Goal: Task Accomplishment & Management: Use online tool/utility

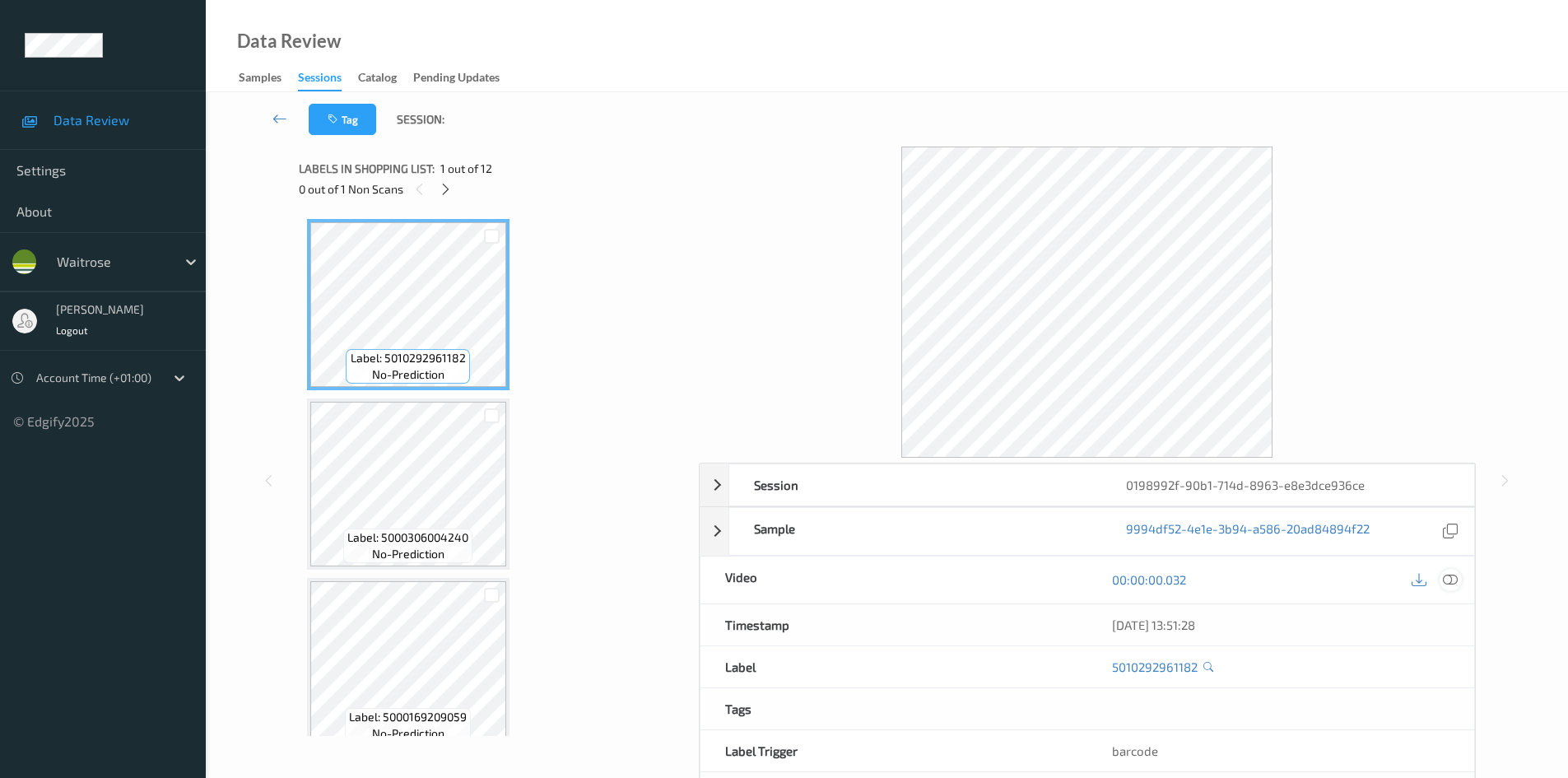
click at [1448, 582] on icon at bounding box center [1450, 579] width 15 height 15
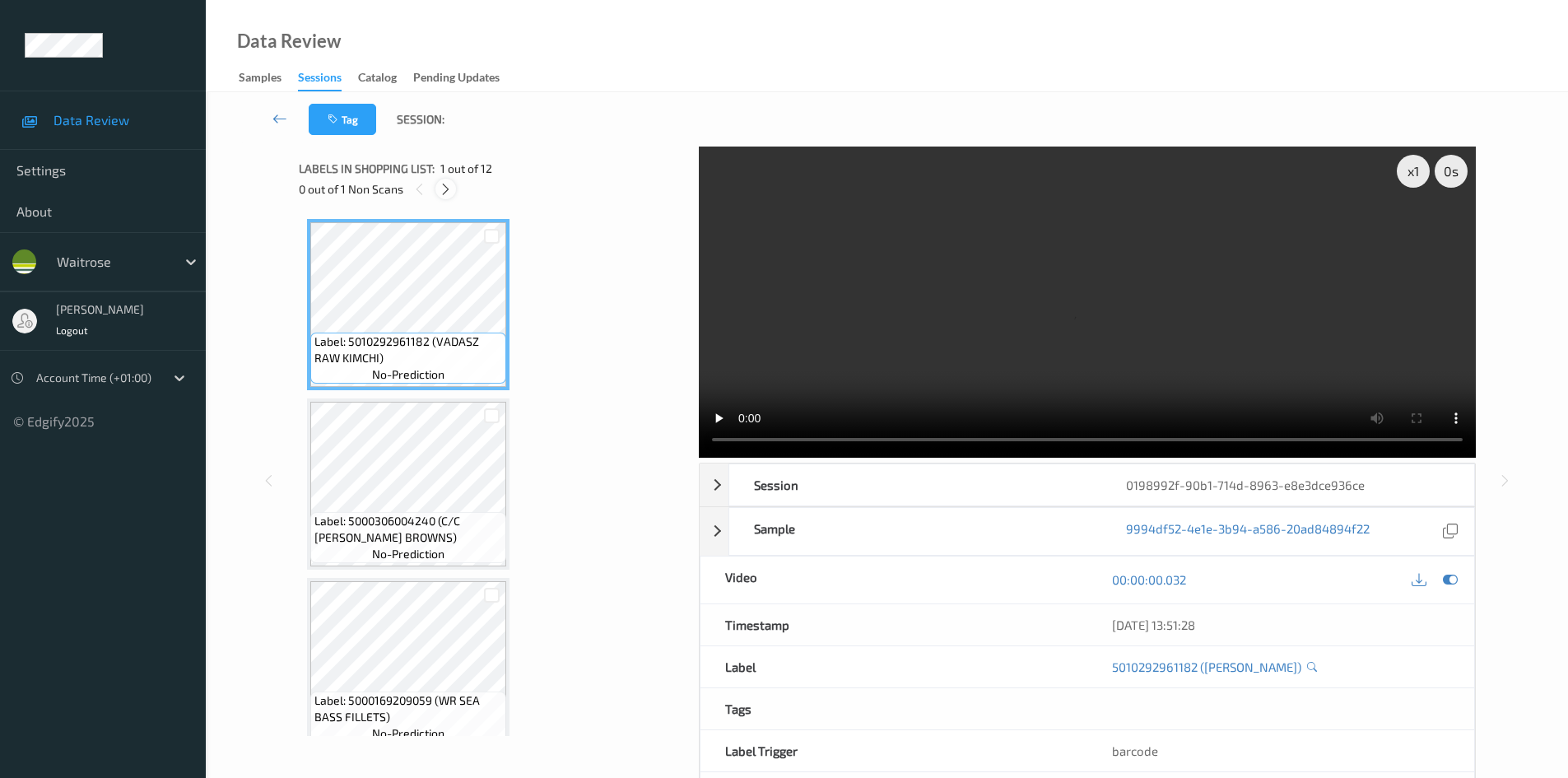
click at [444, 193] on icon at bounding box center [445, 189] width 14 height 15
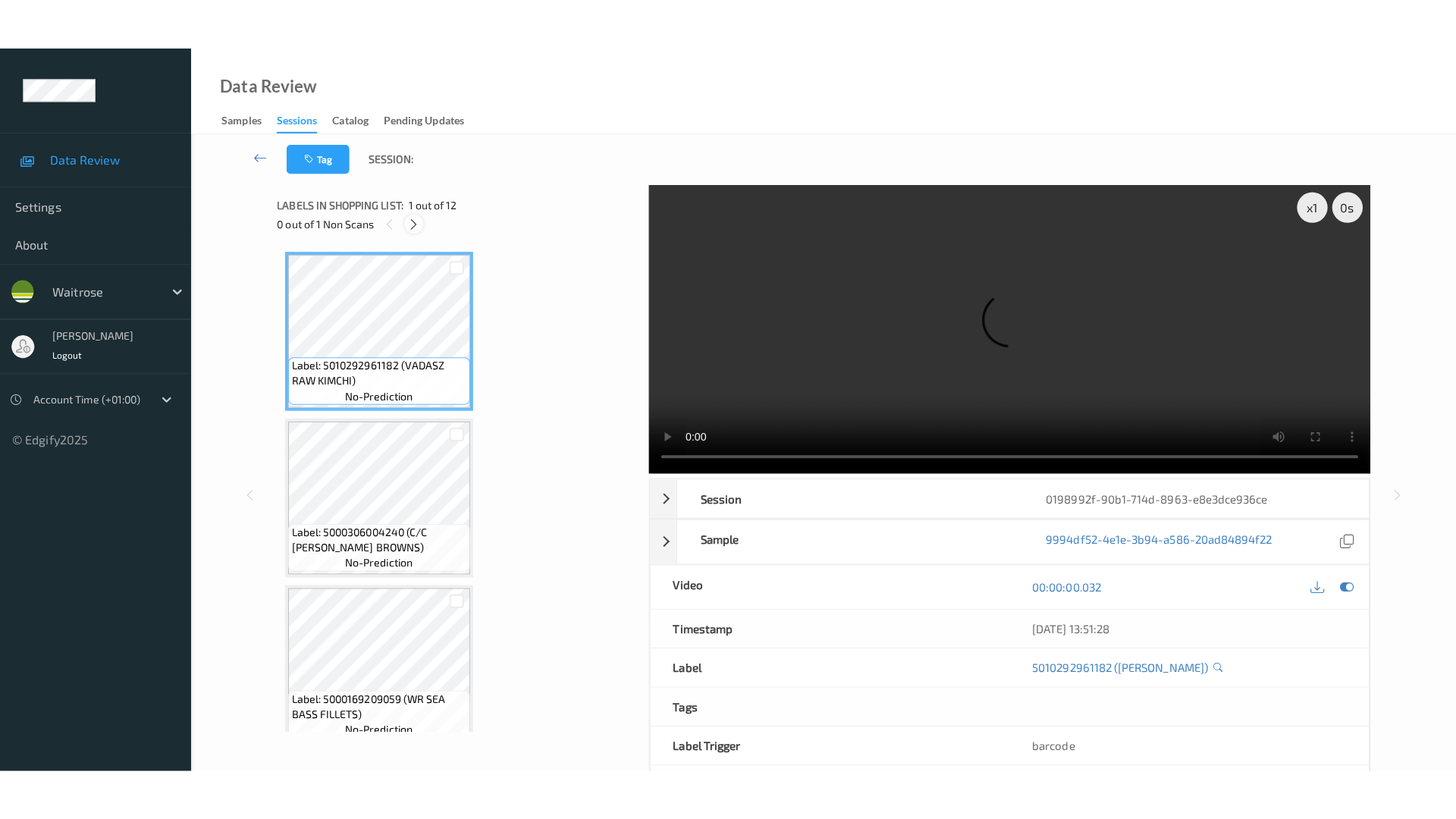
scroll to position [1495, 0]
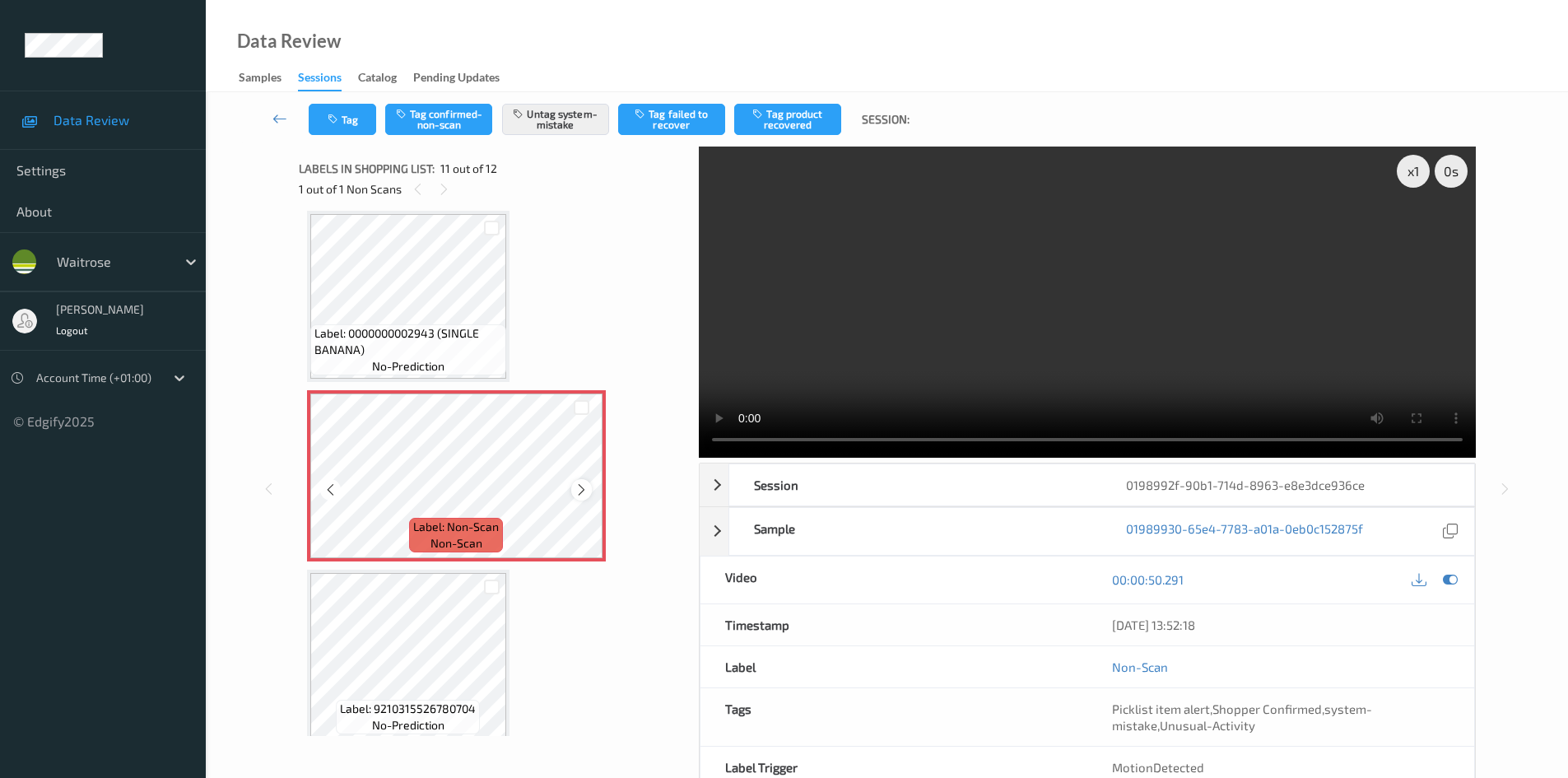
click at [578, 487] on icon at bounding box center [581, 490] width 14 height 15
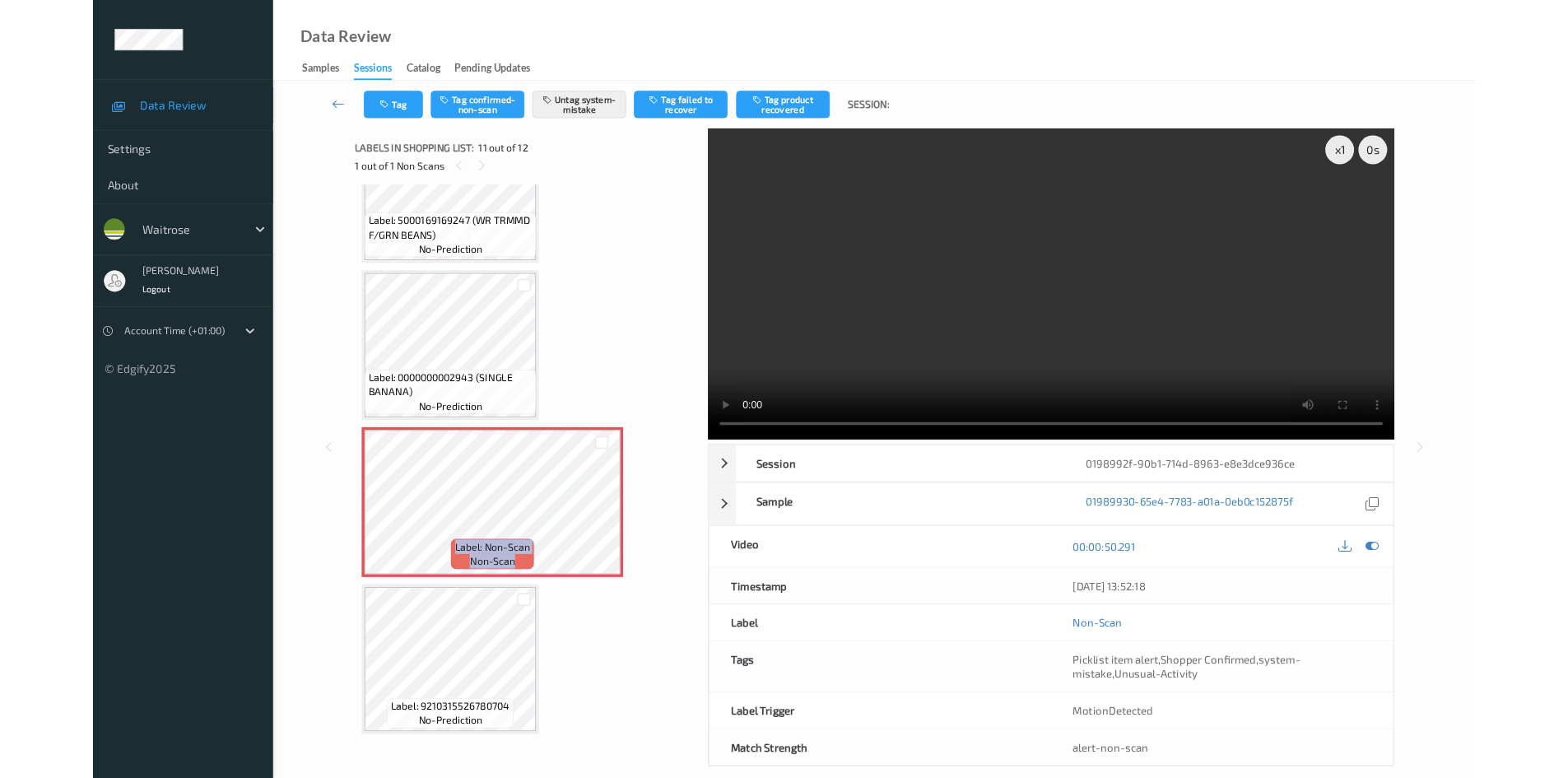
scroll to position [1526, 0]
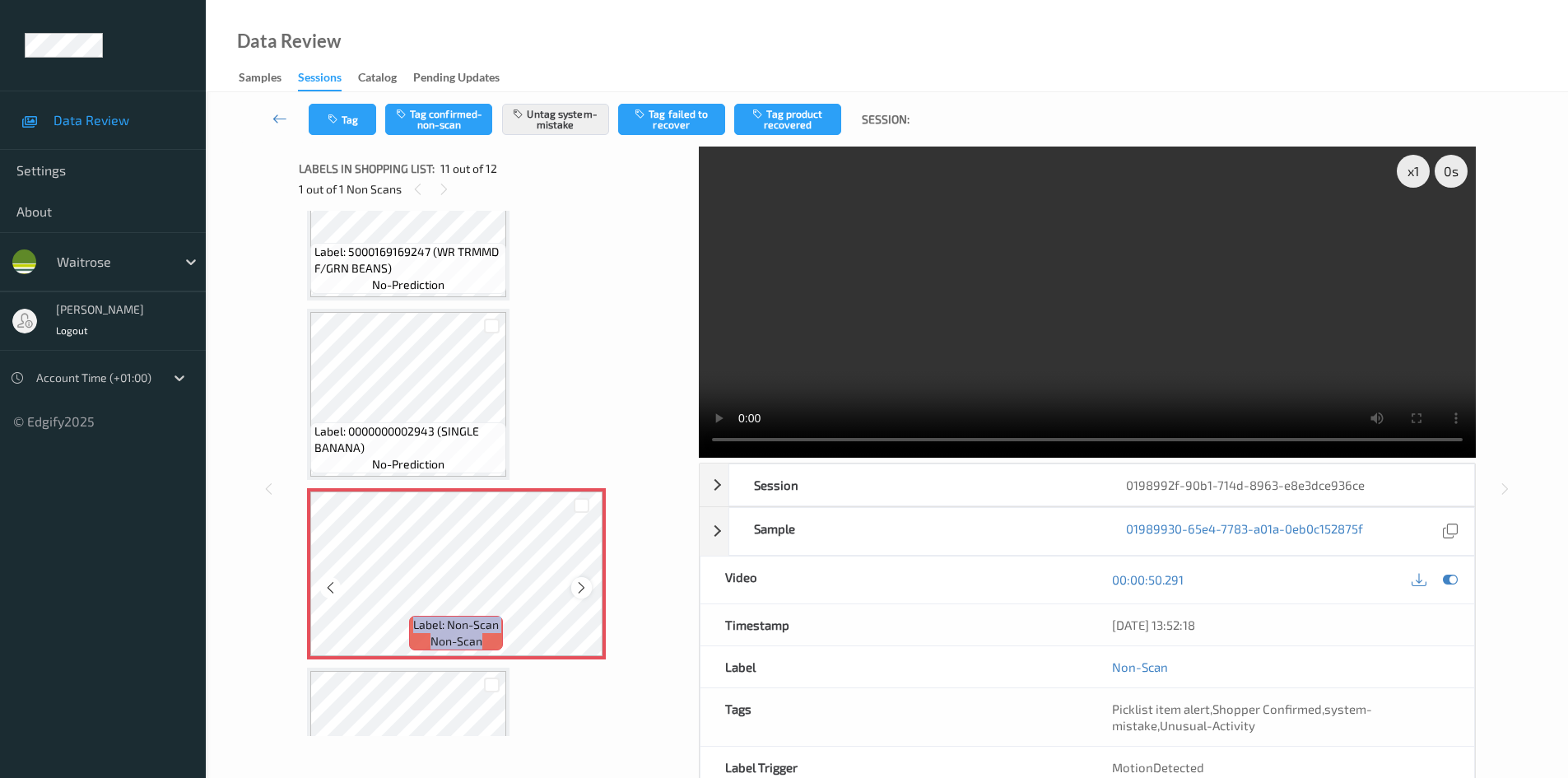
click at [585, 589] on icon at bounding box center [581, 588] width 14 height 15
click at [582, 589] on icon at bounding box center [581, 588] width 14 height 15
click at [582, 588] on icon at bounding box center [581, 588] width 14 height 15
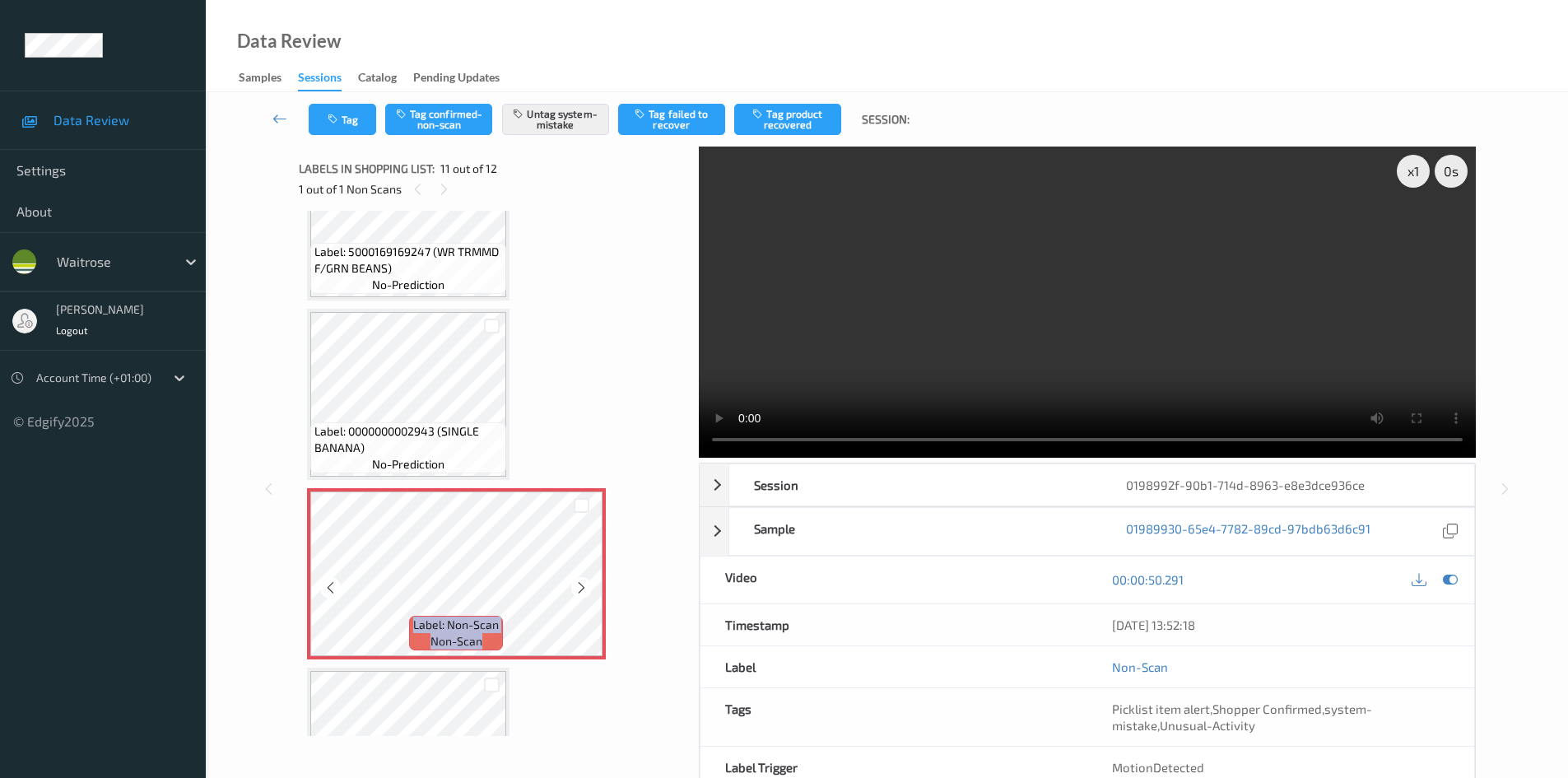
click at [582, 588] on icon at bounding box center [581, 588] width 14 height 15
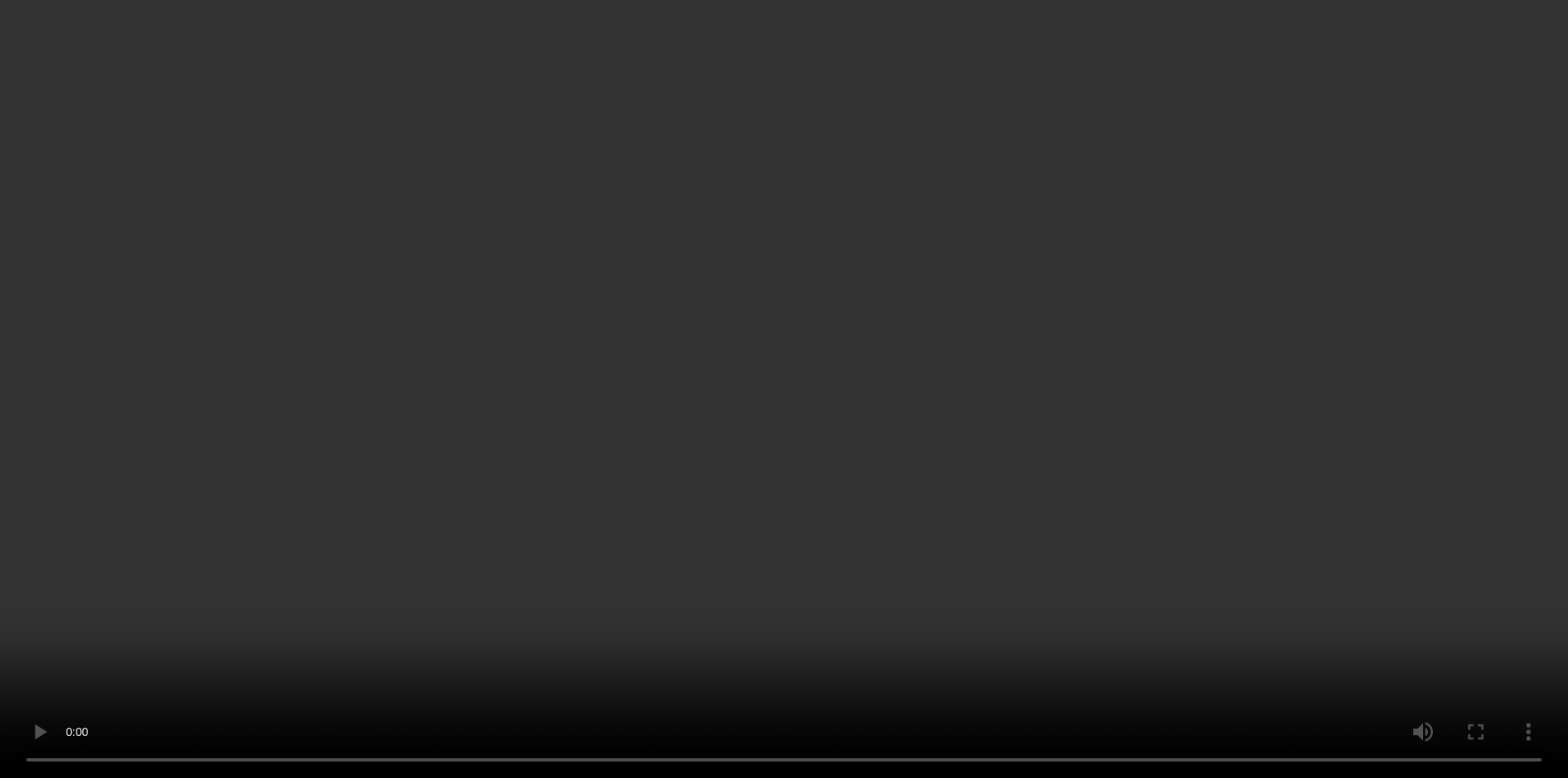
scroll to position [1637, 0]
